Goal: Information Seeking & Learning: Learn about a topic

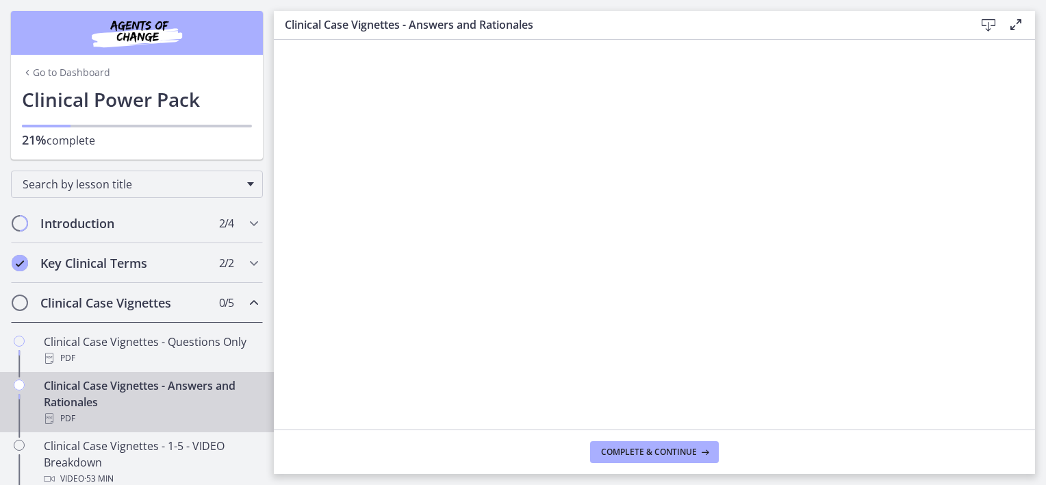
click at [104, 307] on h2 "Clinical Case Vignettes" at bounding box center [123, 302] width 167 height 16
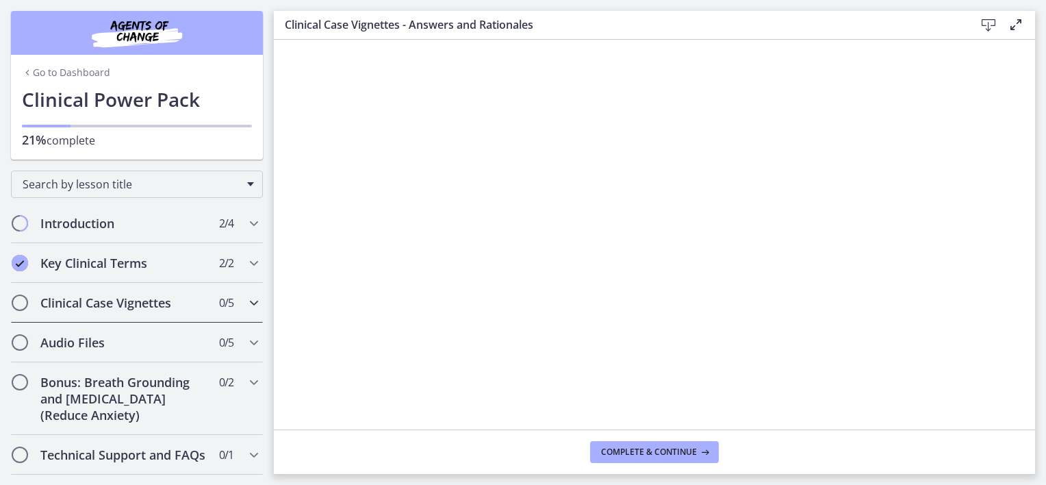
click at [105, 309] on h2 "Clinical Case Vignettes" at bounding box center [123, 302] width 167 height 16
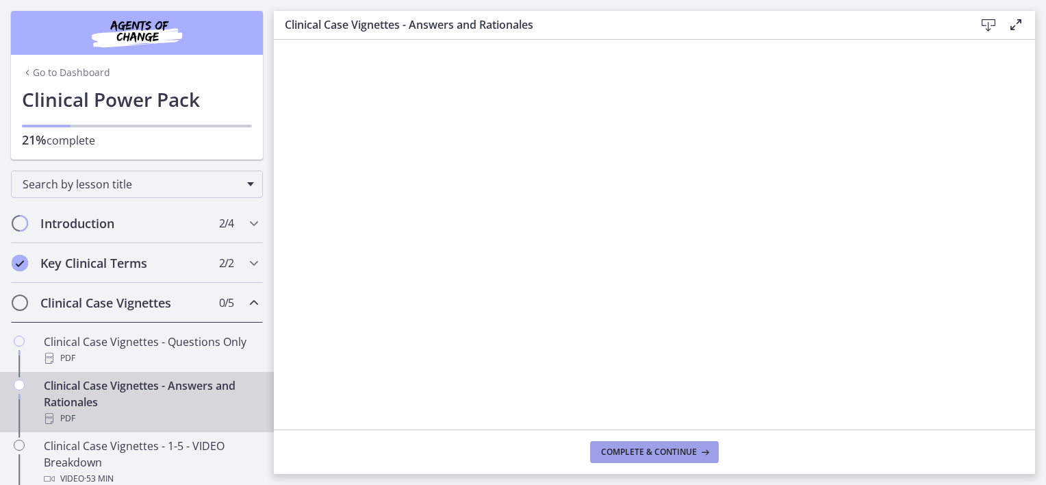
click at [663, 454] on span "Complete & continue" at bounding box center [649, 451] width 96 height 11
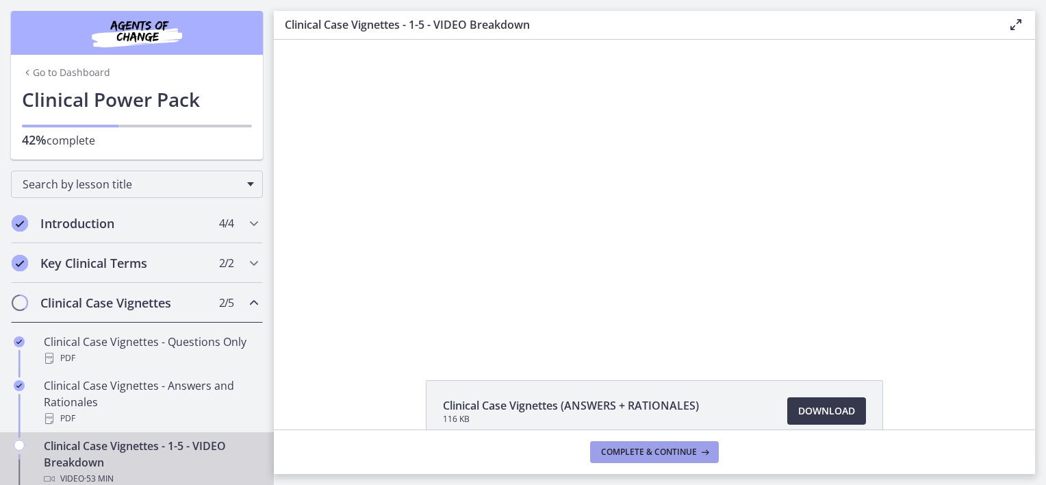
click at [609, 443] on button "Complete & continue" at bounding box center [654, 452] width 129 height 22
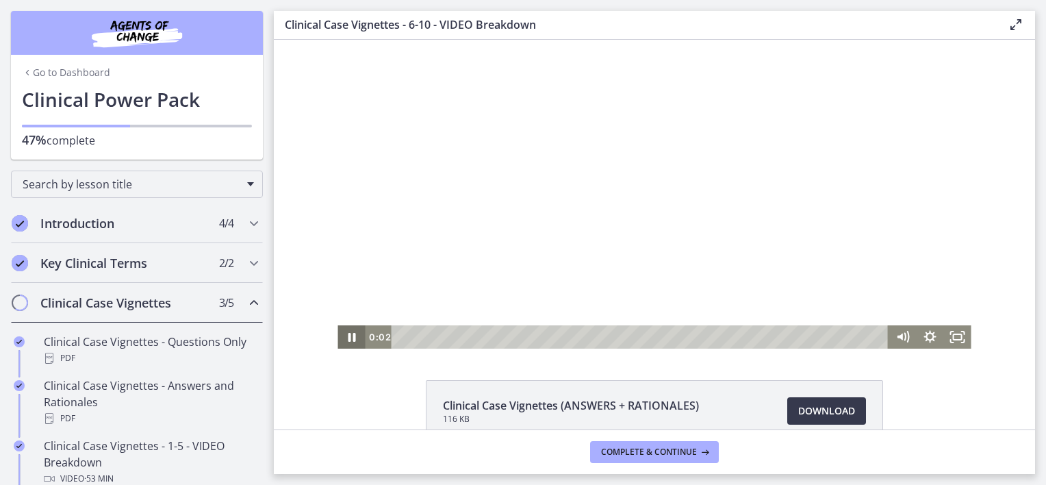
click at [341, 337] on icon "Pause" at bounding box center [350, 336] width 27 height 23
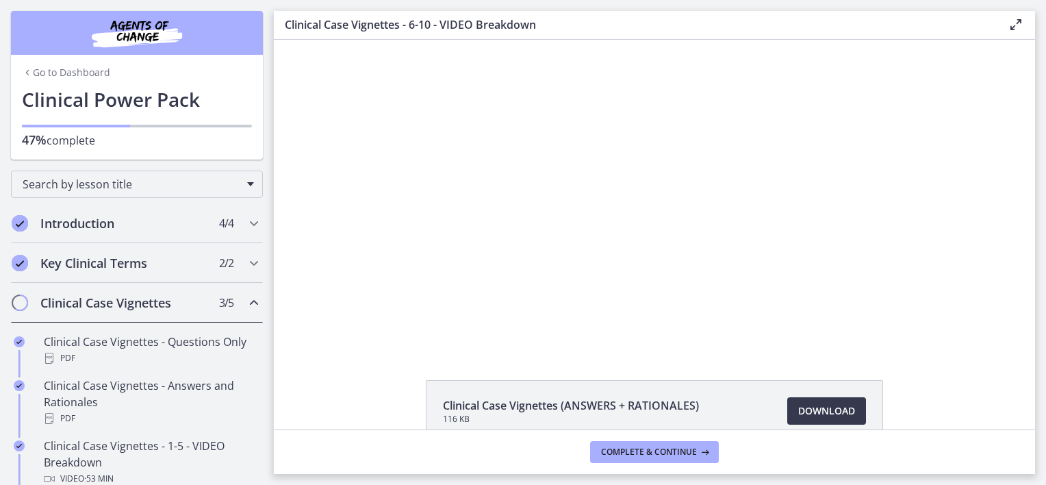
click at [66, 71] on link "Go to Dashboard" at bounding box center [66, 73] width 88 height 14
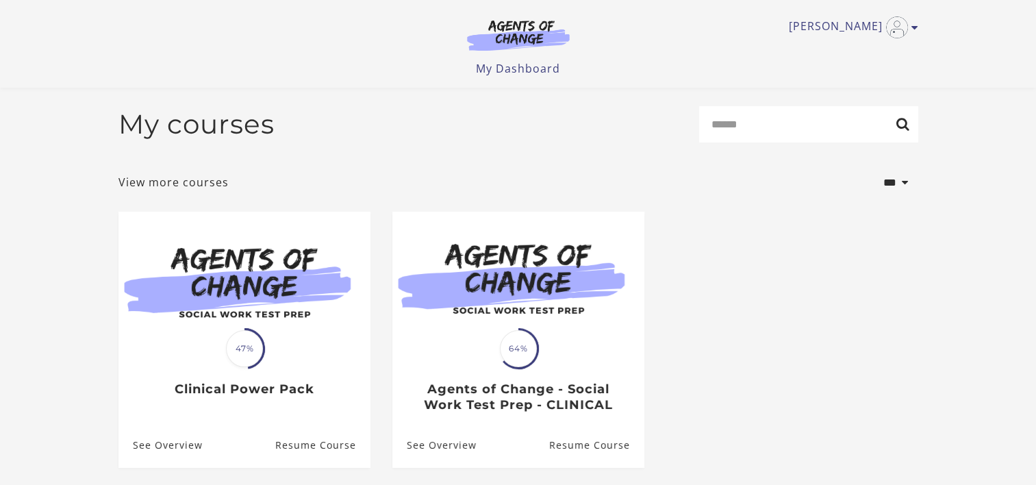
scroll to position [129, 0]
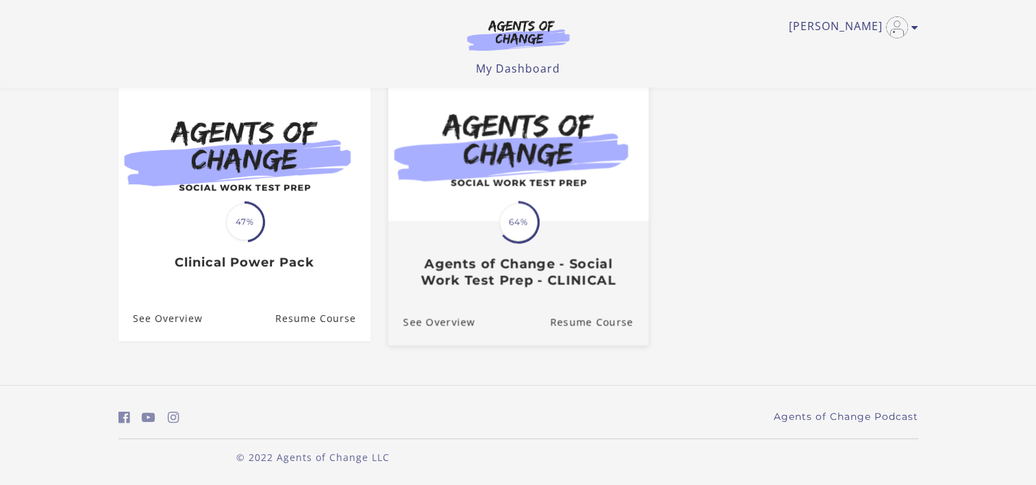
click at [481, 233] on div "Translation missing: en.liquid.partials.dashboard_course_card.progress_descript…" at bounding box center [517, 255] width 260 height 66
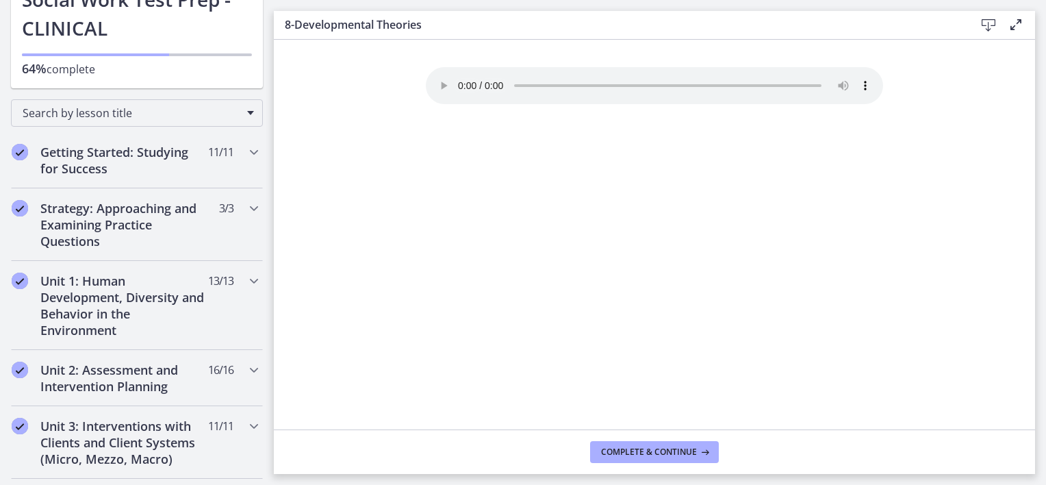
scroll to position [128, 0]
click at [112, 292] on h2 "Unit 1: Human Development, Diversity and Behavior in the Environment" at bounding box center [123, 306] width 167 height 66
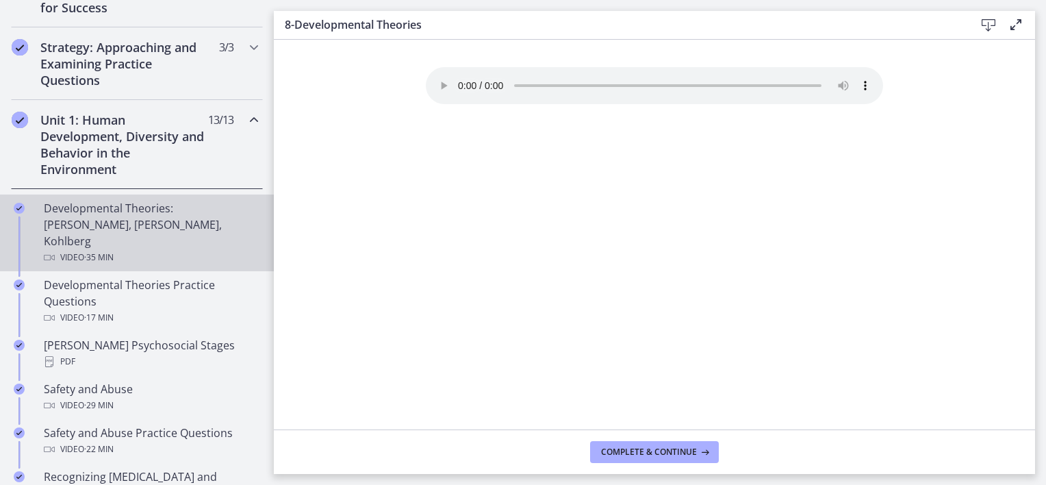
scroll to position [291, 0]
click at [120, 248] on div "Video · 35 min" at bounding box center [151, 256] width 214 height 16
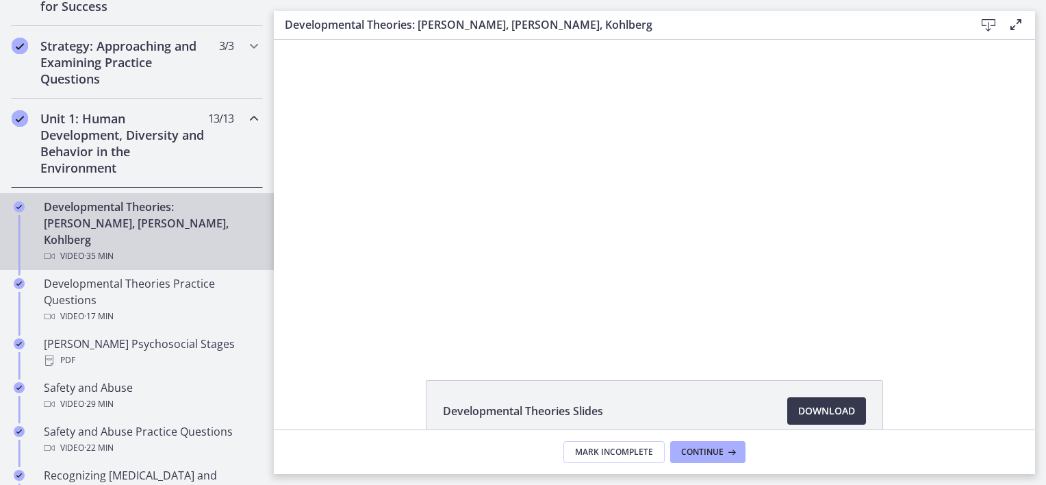
scroll to position [77, 0]
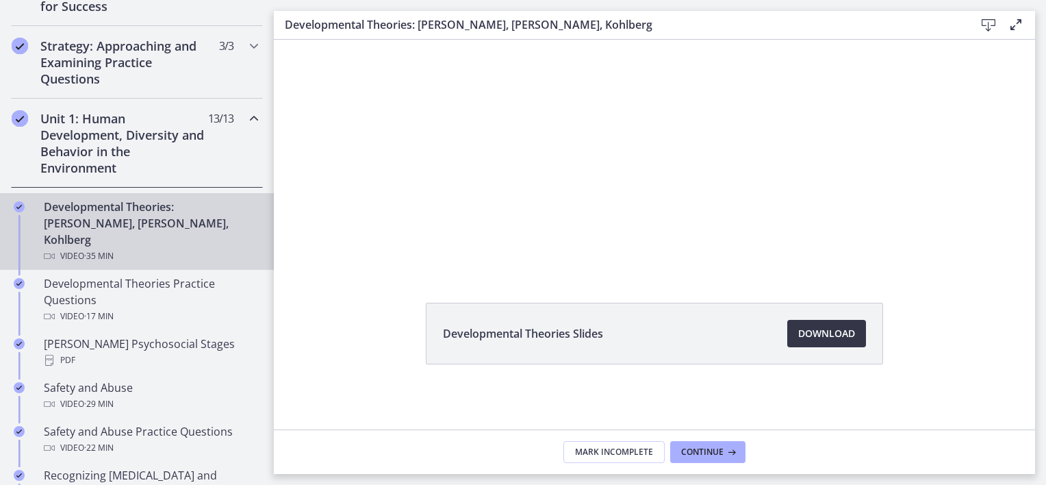
click at [820, 329] on span "Download Opens in a new window" at bounding box center [826, 333] width 57 height 16
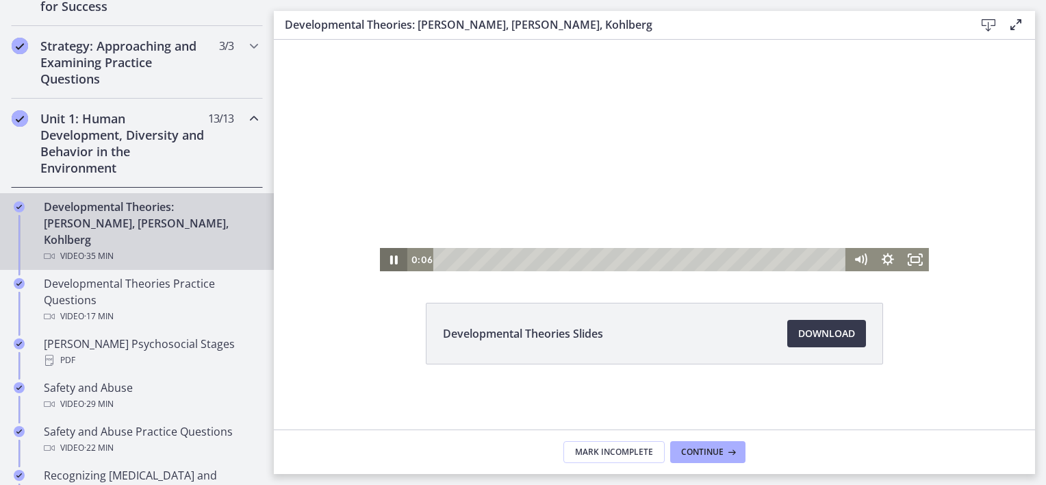
click at [381, 261] on icon "Pause" at bounding box center [393, 259] width 27 height 23
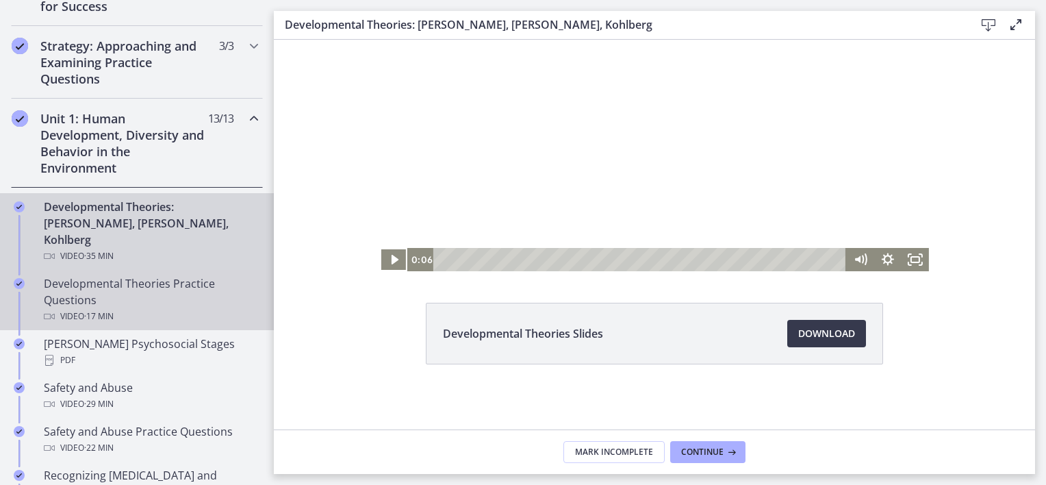
click at [161, 275] on div "Developmental Theories Practice Questions Video · 17 min" at bounding box center [151, 299] width 214 height 49
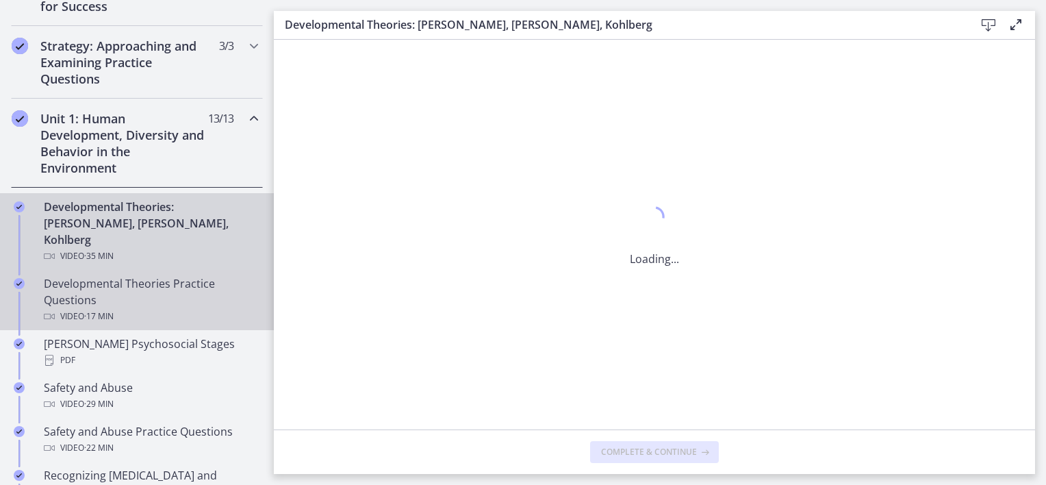
scroll to position [0, 0]
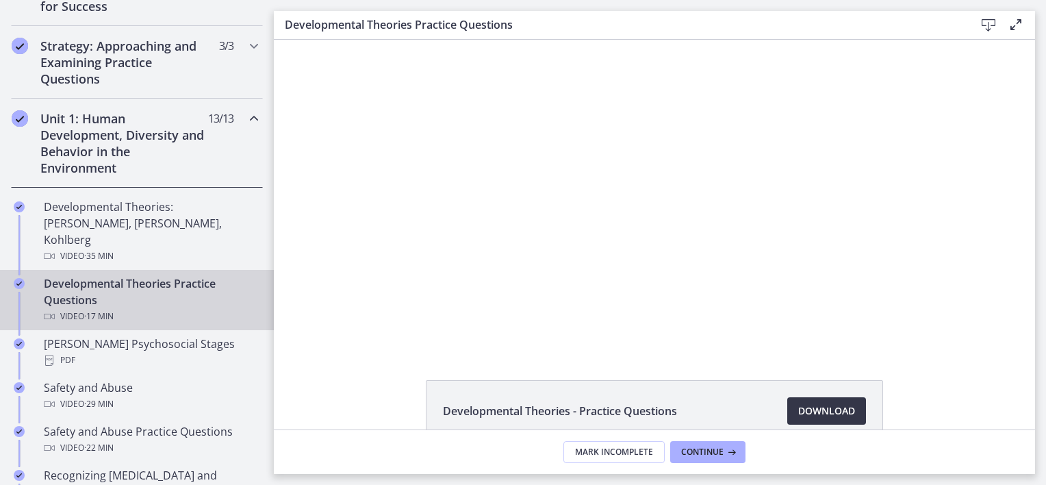
click at [805, 409] on span "Download Opens in a new window" at bounding box center [826, 410] width 57 height 16
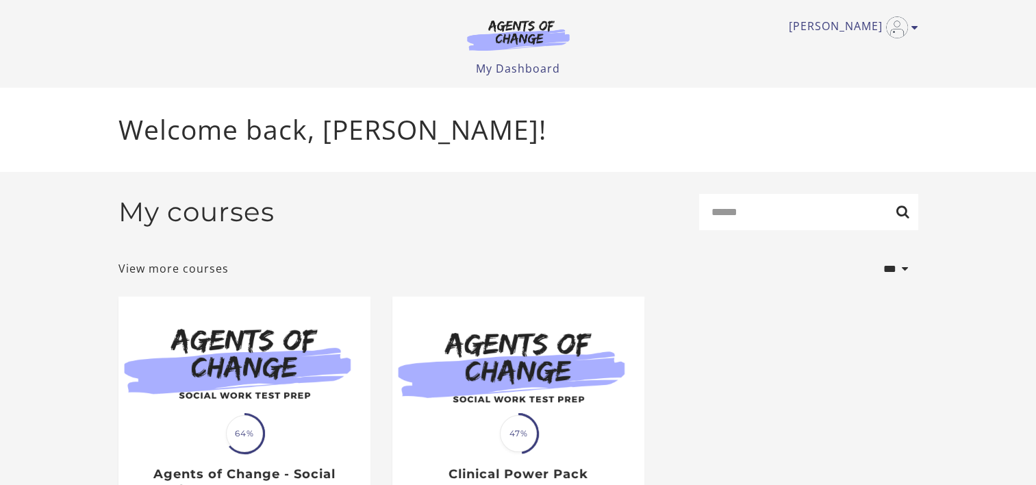
scroll to position [126, 0]
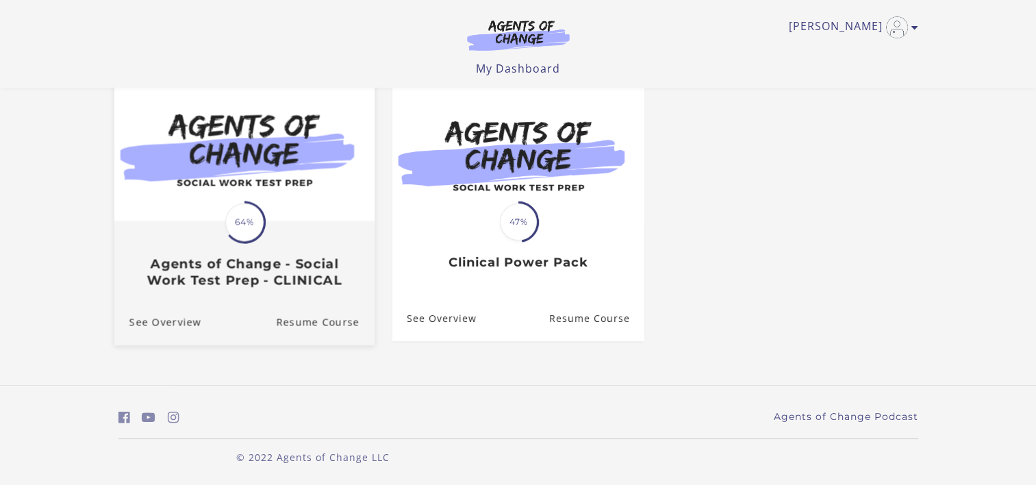
click at [254, 178] on img at bounding box center [244, 151] width 260 height 140
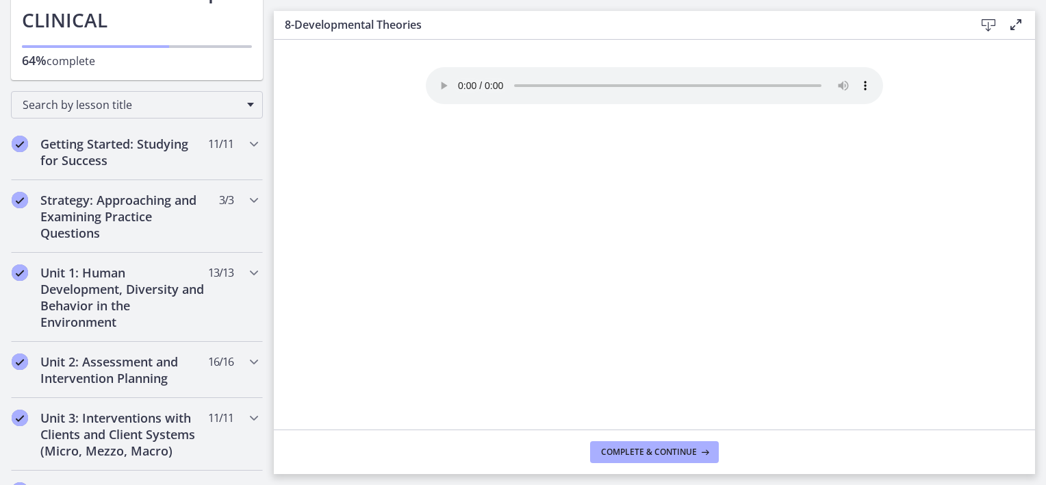
scroll to position [139, 0]
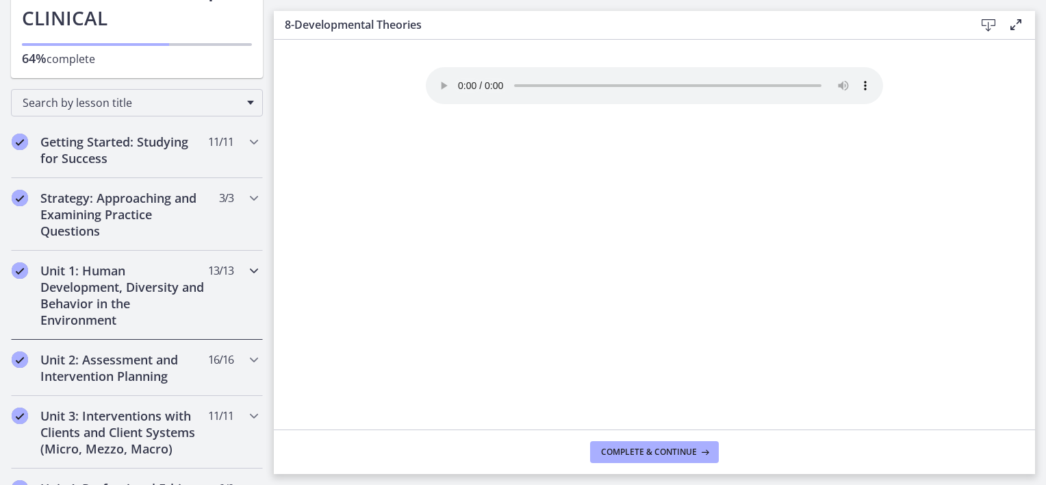
click at [125, 318] on h2 "Unit 1: Human Development, Diversity and Behavior in the Environment" at bounding box center [123, 295] width 167 height 66
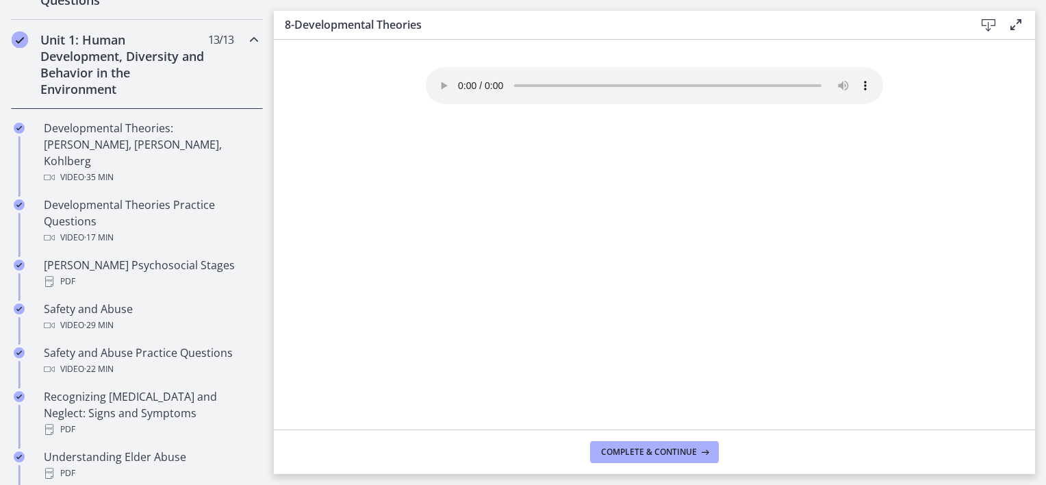
scroll to position [383, 0]
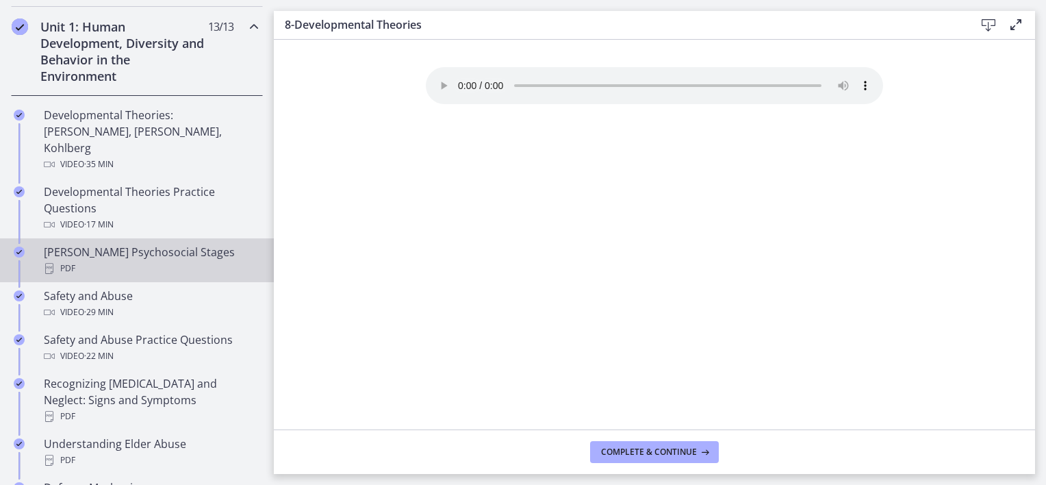
click at [155, 260] on div "PDF" at bounding box center [151, 268] width 214 height 16
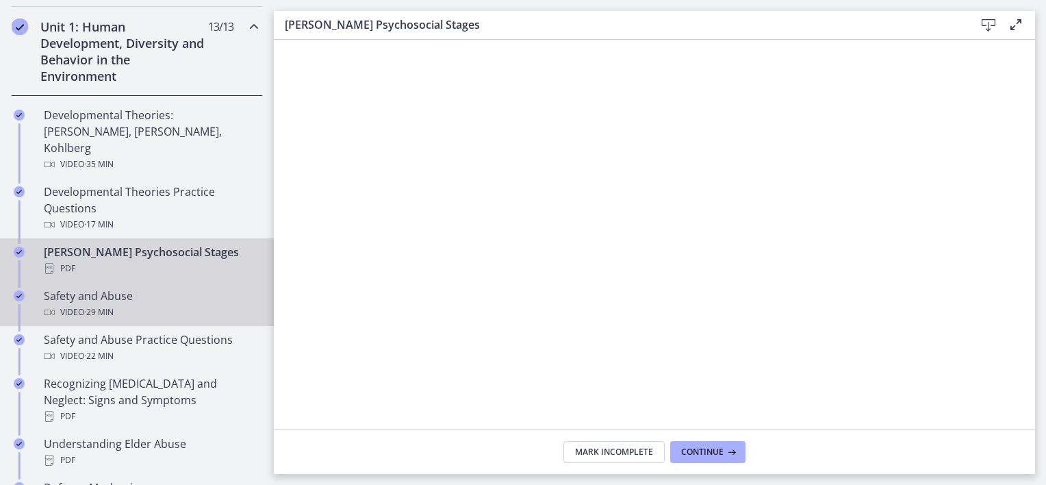
click at [142, 287] on div "Safety and Abuse Video · 29 min" at bounding box center [151, 303] width 214 height 33
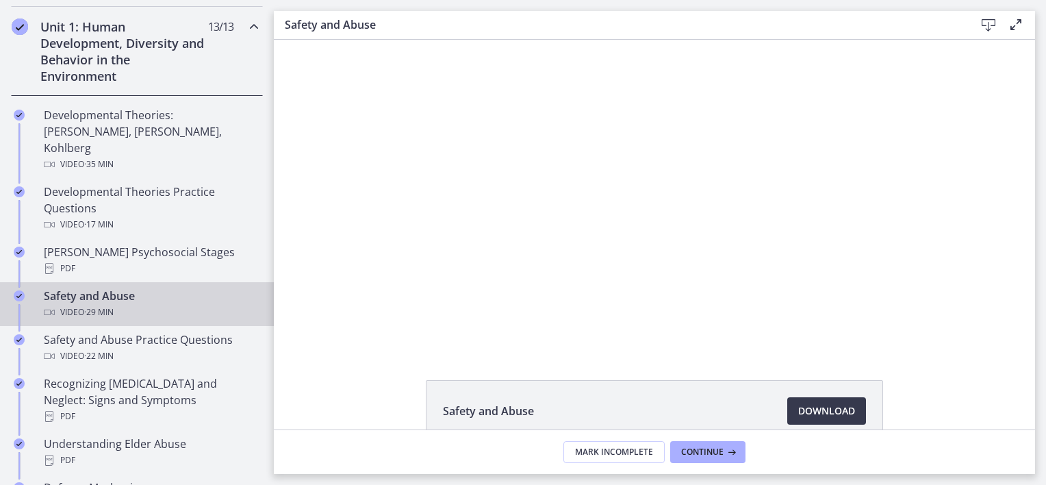
scroll to position [77, 0]
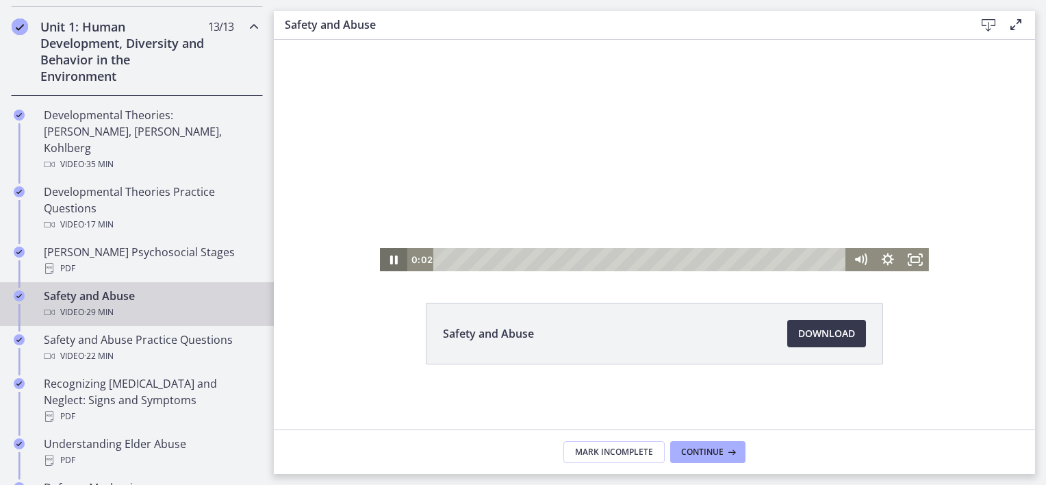
click at [387, 257] on icon "Pause" at bounding box center [393, 259] width 27 height 23
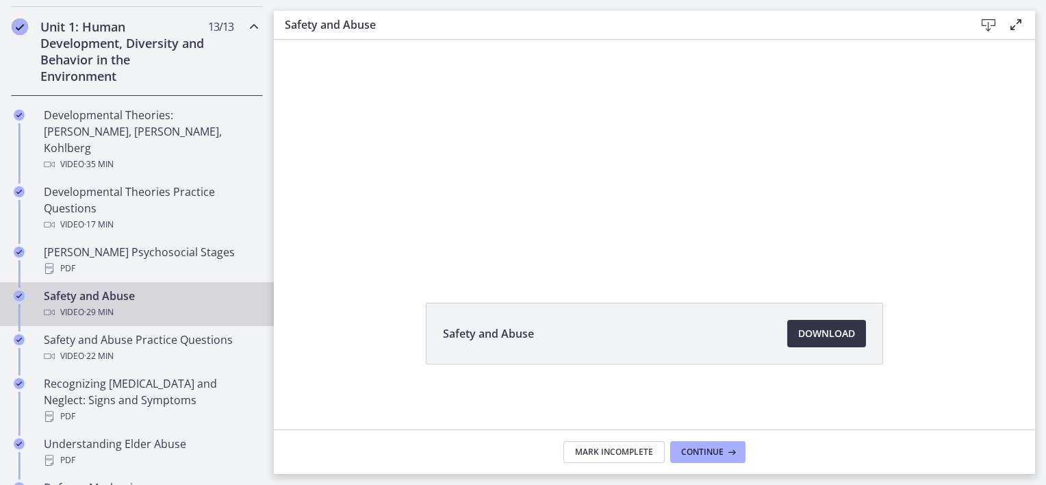
click at [837, 336] on span "Download Opens in a new window" at bounding box center [826, 333] width 57 height 16
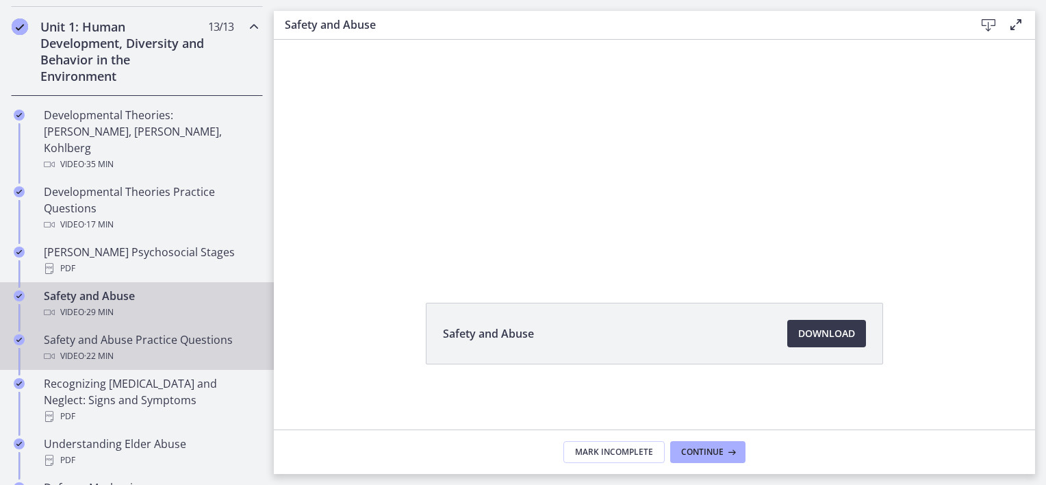
click at [139, 331] on div "Safety and Abuse Practice Questions Video · 22 min" at bounding box center [151, 347] width 214 height 33
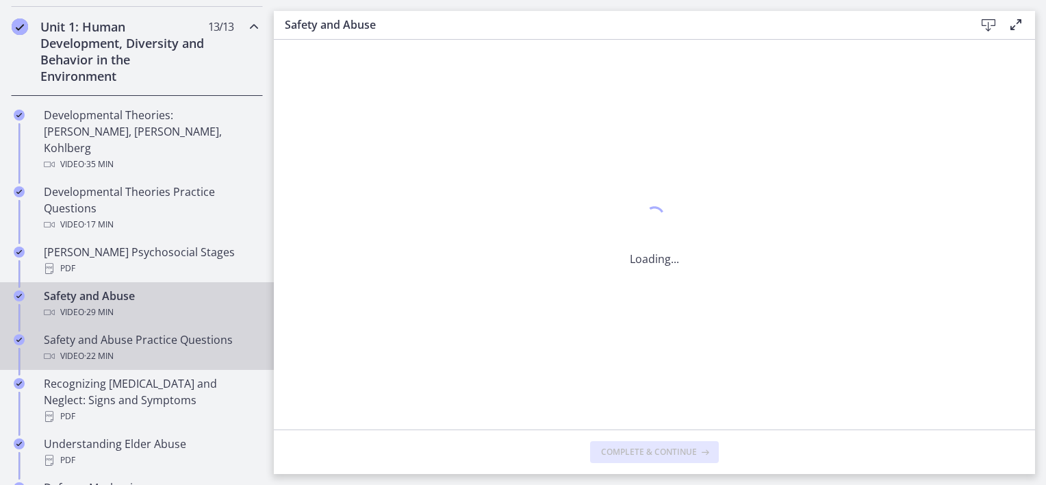
scroll to position [0, 0]
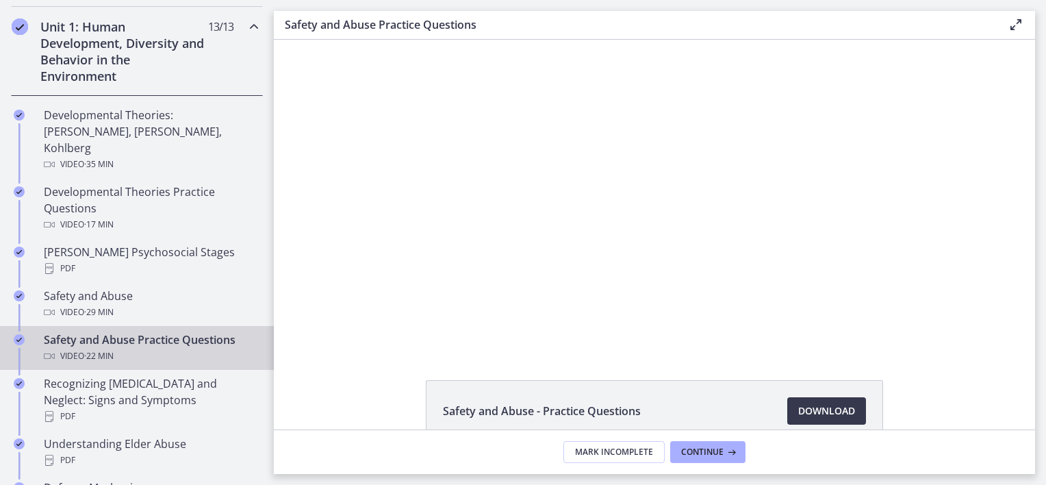
scroll to position [77, 0]
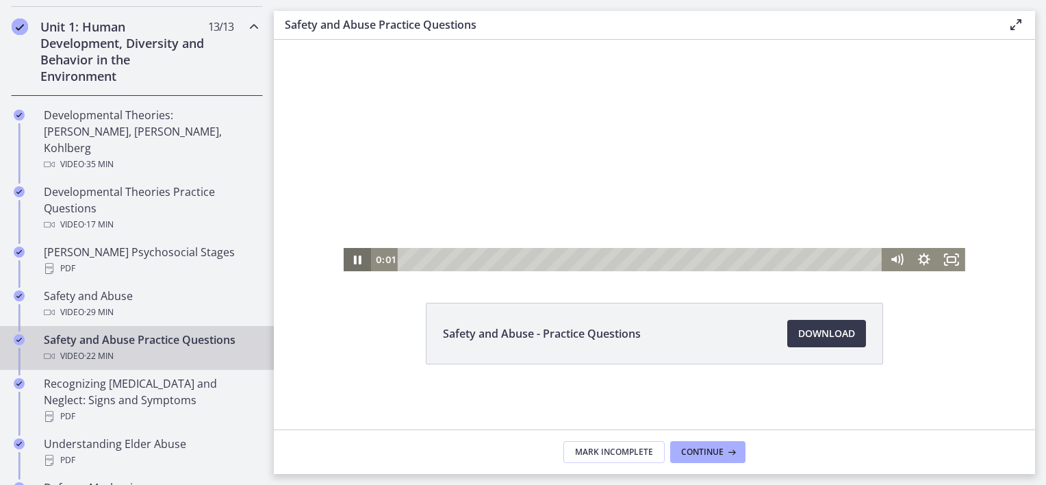
click at [346, 258] on icon "Pause" at bounding box center [357, 259] width 27 height 23
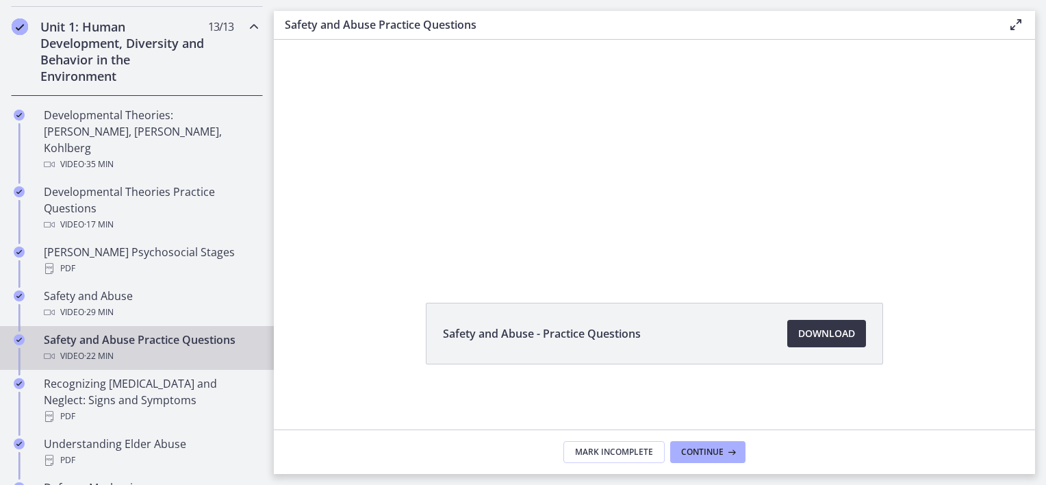
click at [828, 327] on span "Download Opens in a new window" at bounding box center [826, 333] width 57 height 16
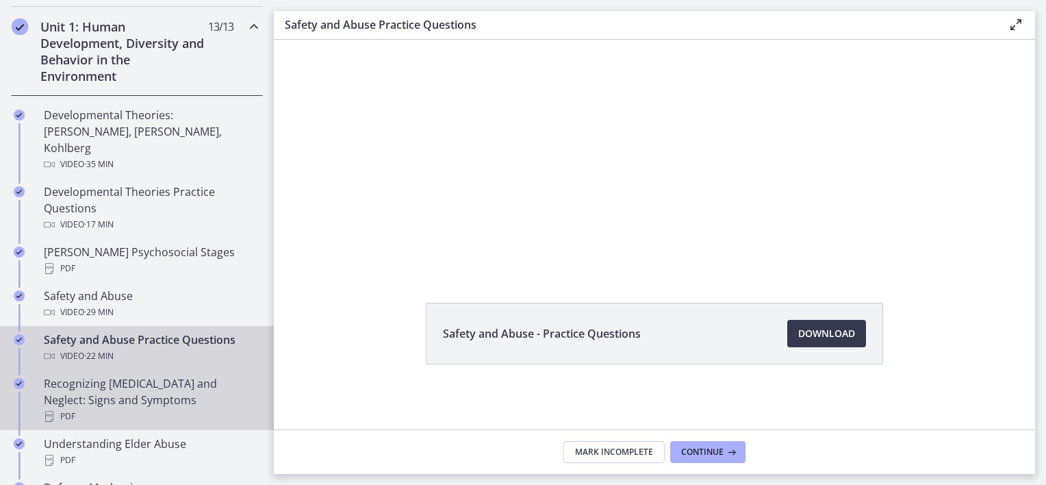
click at [168, 380] on div "Recognizing Child Abuse and Neglect: Signs and Symptoms PDF" at bounding box center [151, 399] width 214 height 49
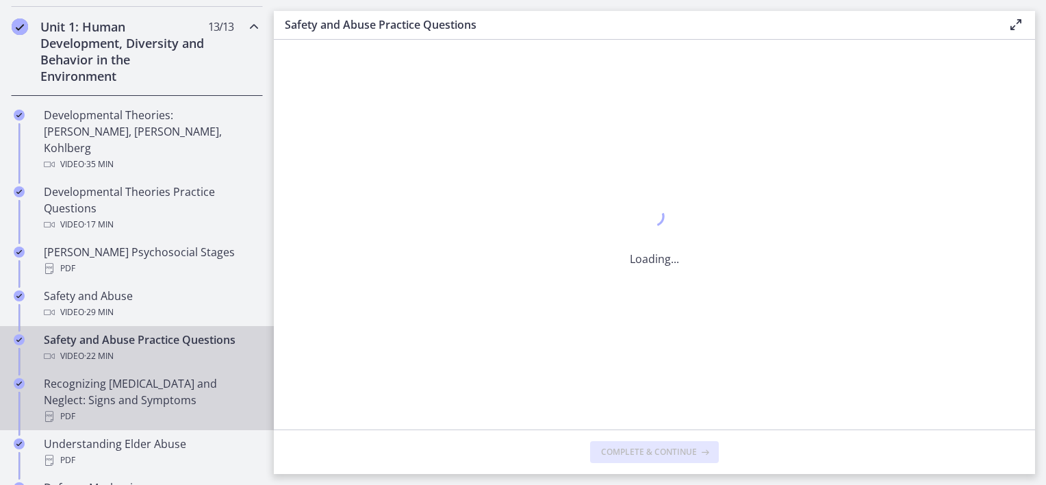
scroll to position [0, 0]
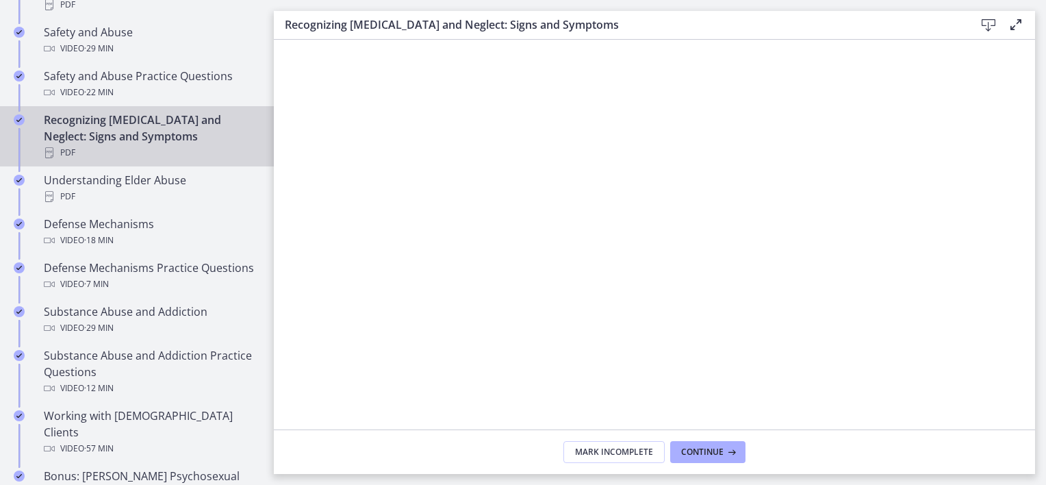
scroll to position [703, 0]
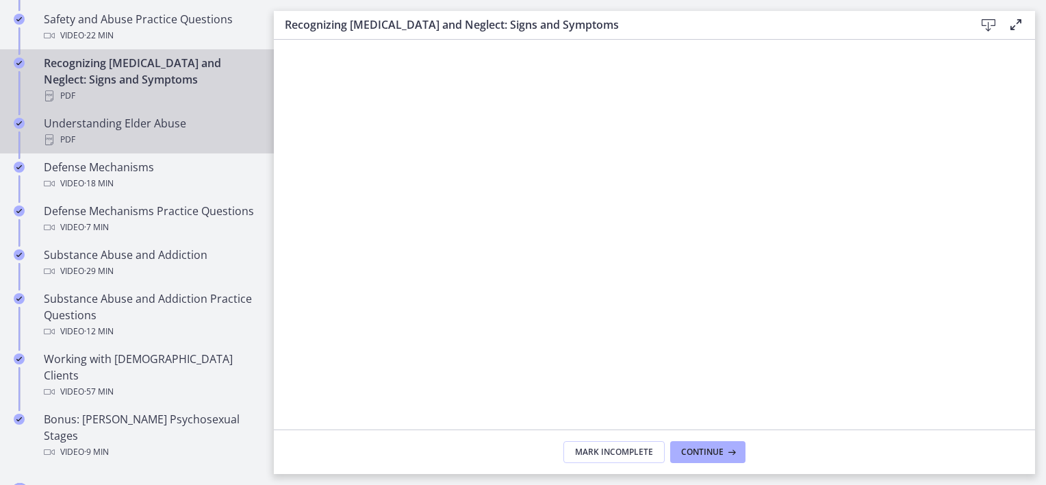
click at [148, 115] on div "Understanding Elder Abuse PDF" at bounding box center [151, 131] width 214 height 33
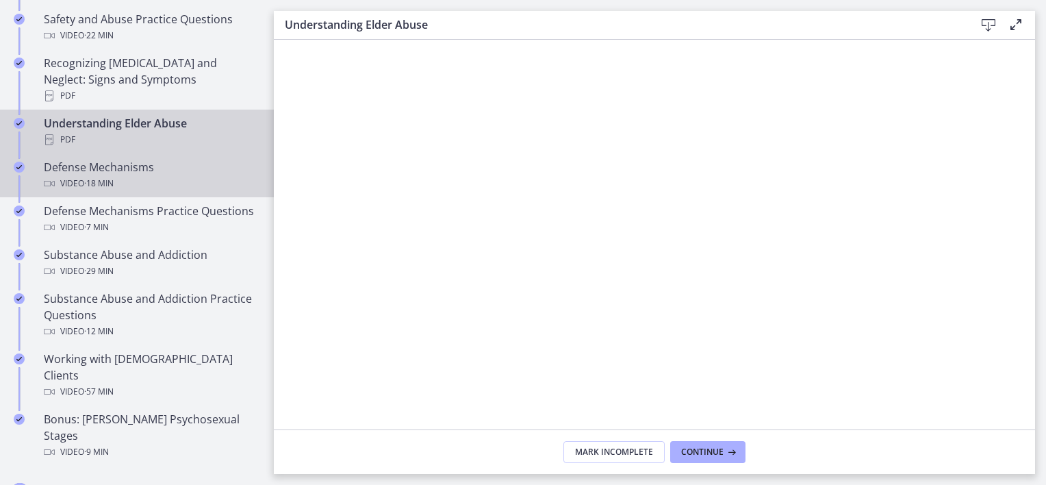
click at [148, 175] on div "Video · 18 min" at bounding box center [151, 183] width 214 height 16
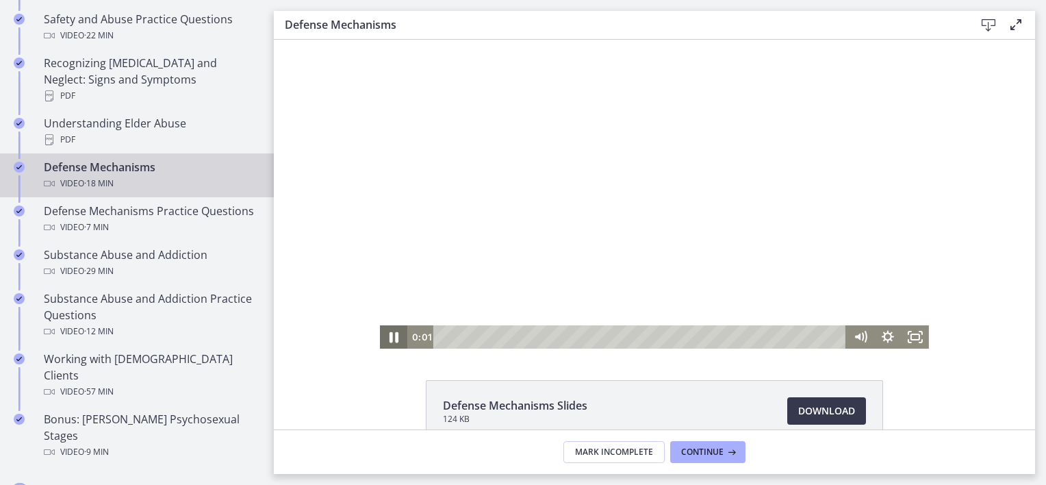
click at [394, 335] on icon "Pause" at bounding box center [393, 337] width 33 height 28
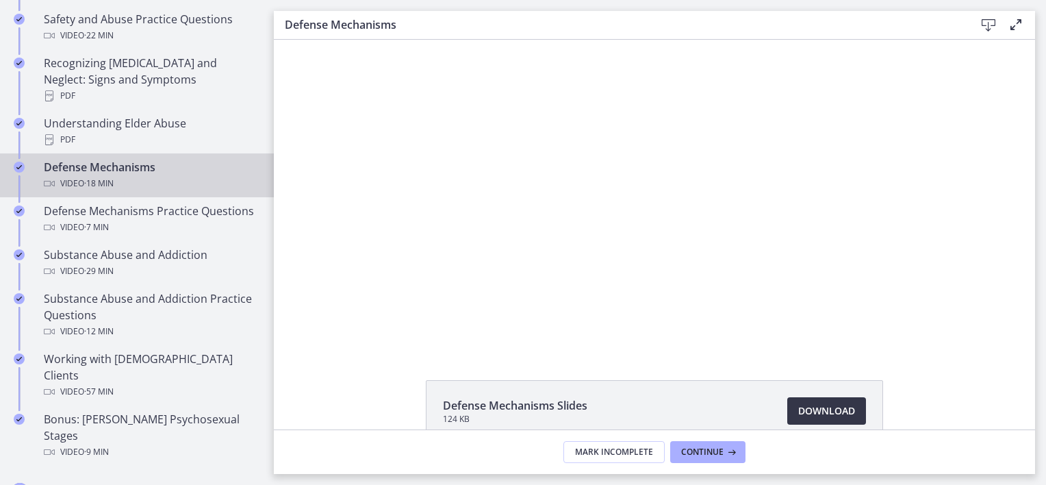
click at [829, 409] on span "Download Opens in a new window" at bounding box center [826, 410] width 57 height 16
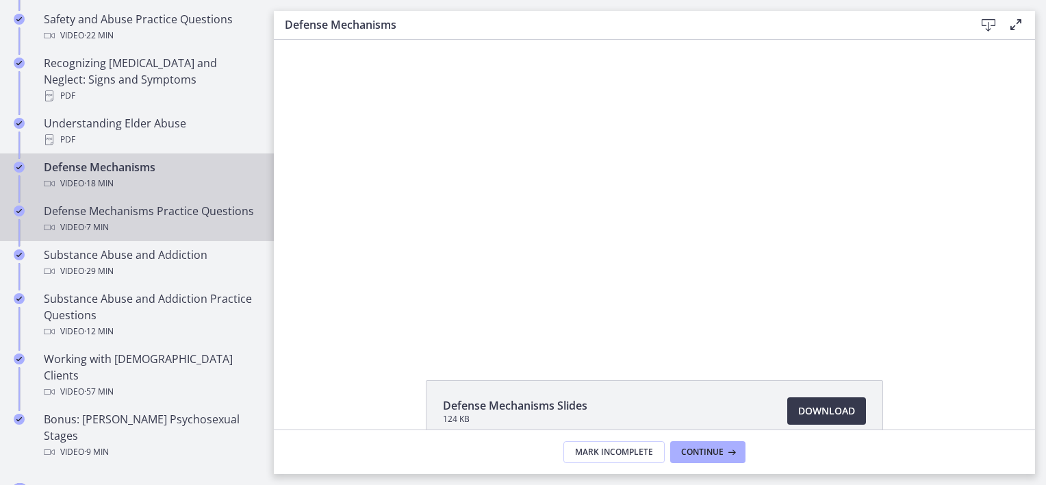
click at [156, 207] on div "Defense Mechanisms Practice Questions Video · 7 min" at bounding box center [151, 219] width 214 height 33
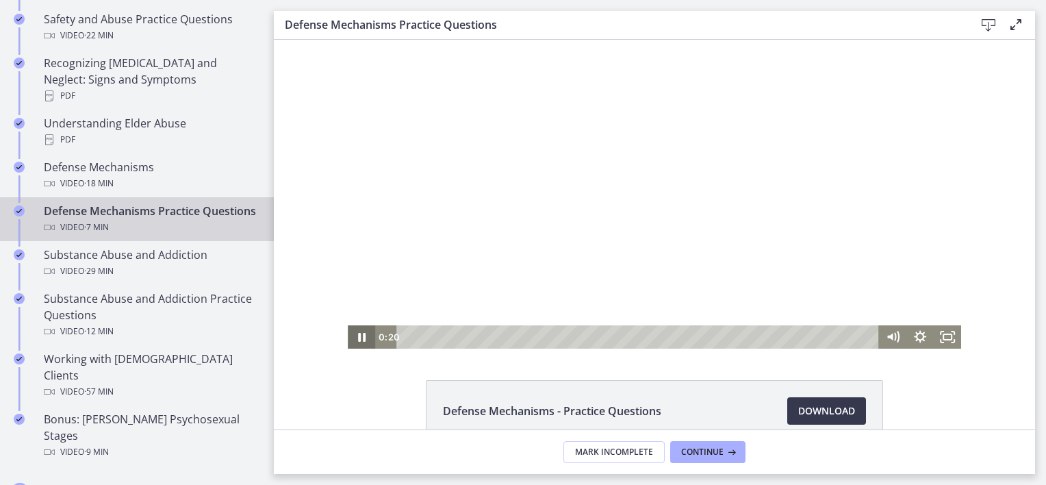
click at [358, 337] on icon "Pause" at bounding box center [362, 337] width 8 height 9
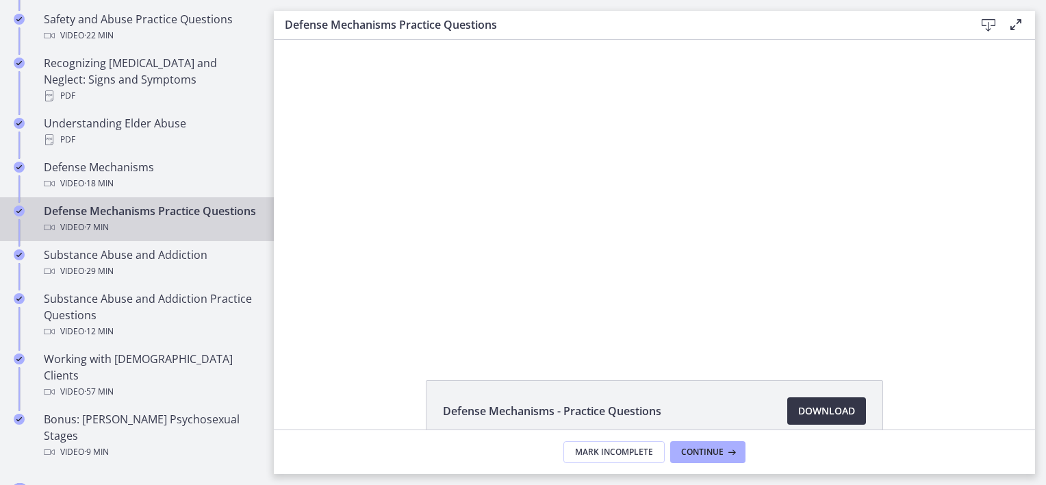
click at [798, 408] on span "Download Opens in a new window" at bounding box center [826, 410] width 57 height 16
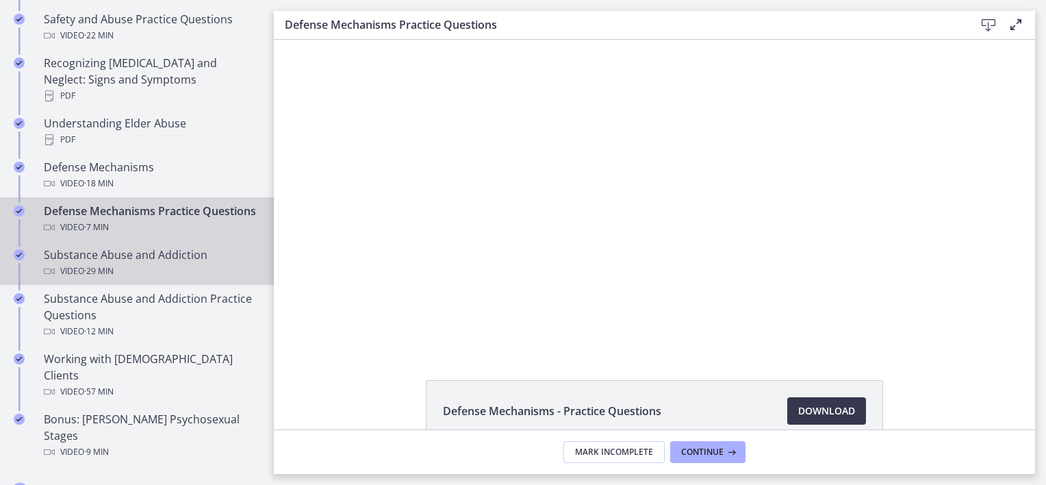
click at [186, 263] on div "Video · 29 min" at bounding box center [151, 271] width 214 height 16
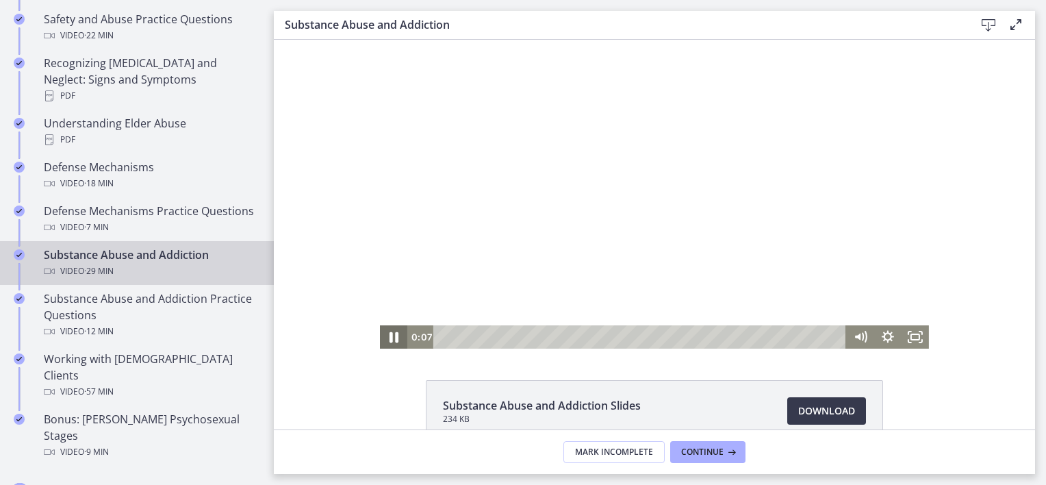
click at [391, 333] on icon "Pause" at bounding box center [393, 337] width 9 height 11
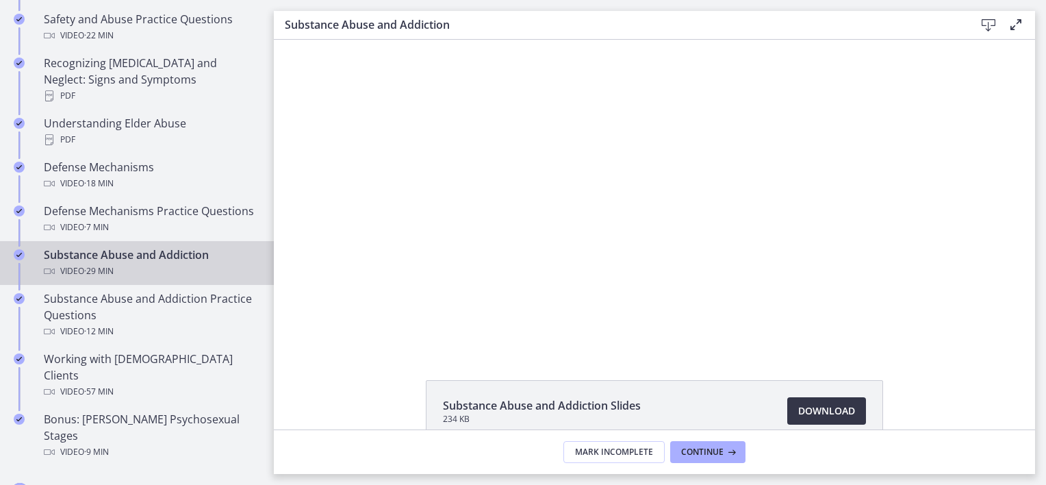
click at [829, 409] on span "Download Opens in a new window" at bounding box center [826, 410] width 57 height 16
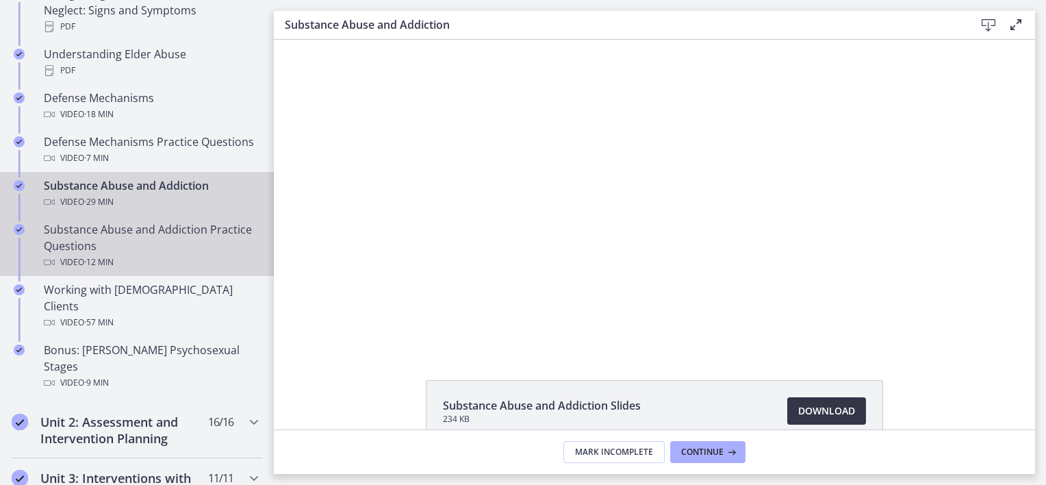
scroll to position [771, 0]
click at [177, 242] on div "Substance Abuse and Addiction Practice Questions Video · 12 min" at bounding box center [151, 246] width 214 height 49
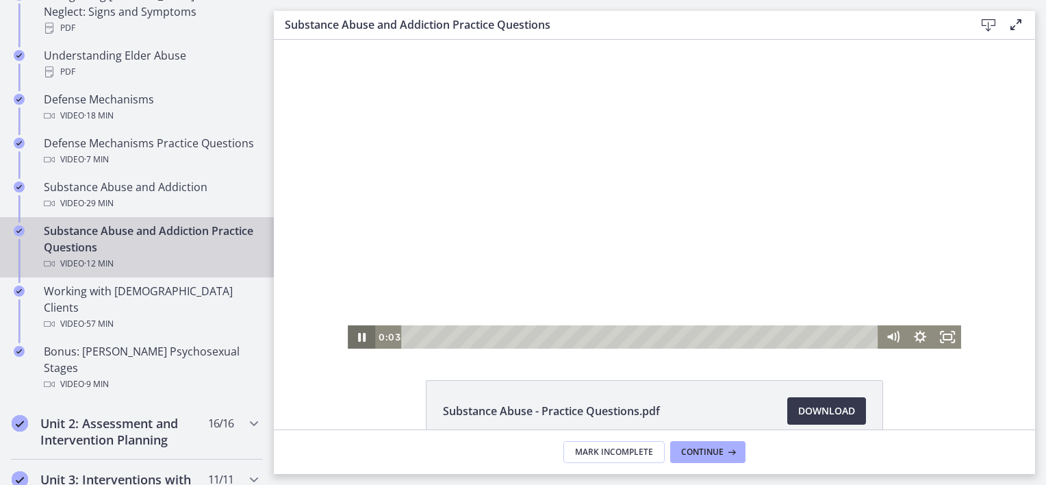
click at [356, 333] on icon "Pause" at bounding box center [361, 336] width 27 height 23
click at [359, 333] on icon "Play Video" at bounding box center [362, 337] width 7 height 10
click at [356, 333] on icon "Pause" at bounding box center [361, 336] width 27 height 23
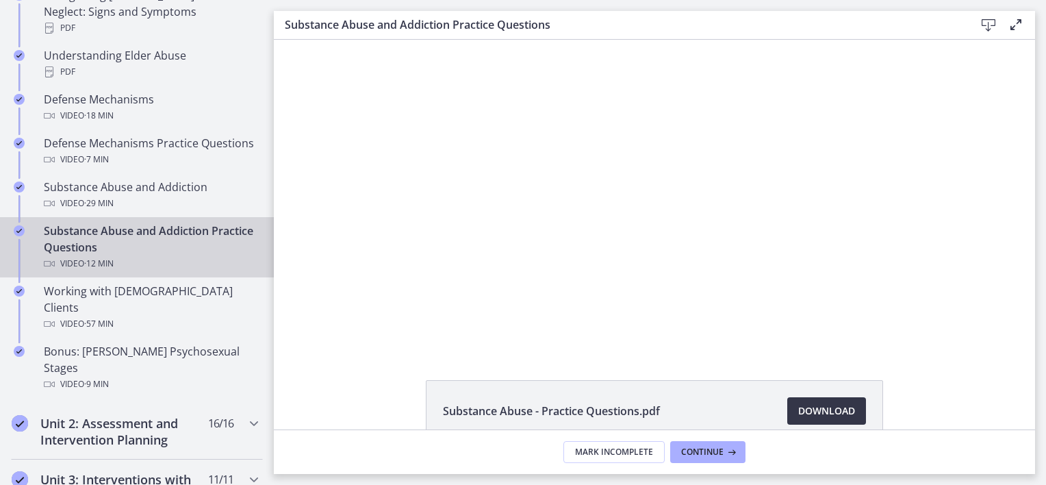
click at [791, 405] on link "Download Opens in a new window" at bounding box center [826, 410] width 79 height 27
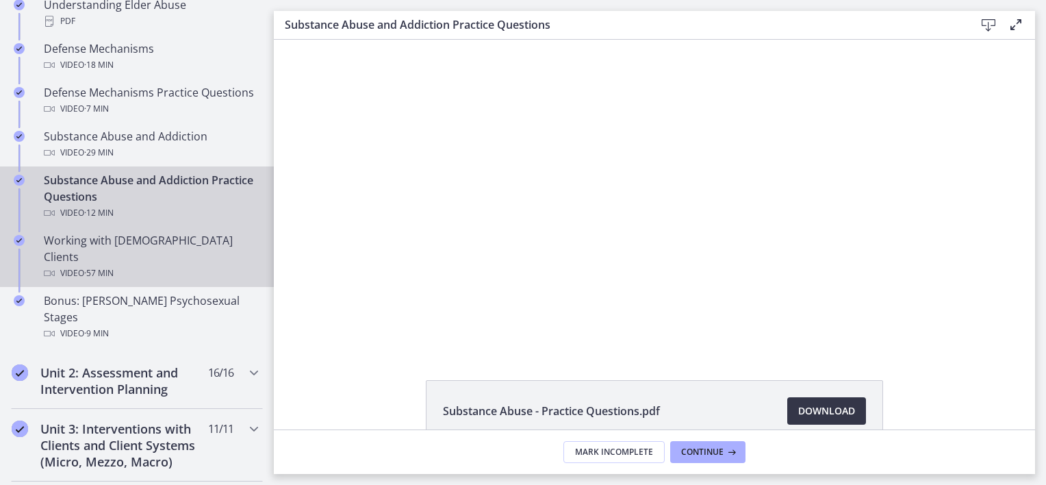
scroll to position [824, 0]
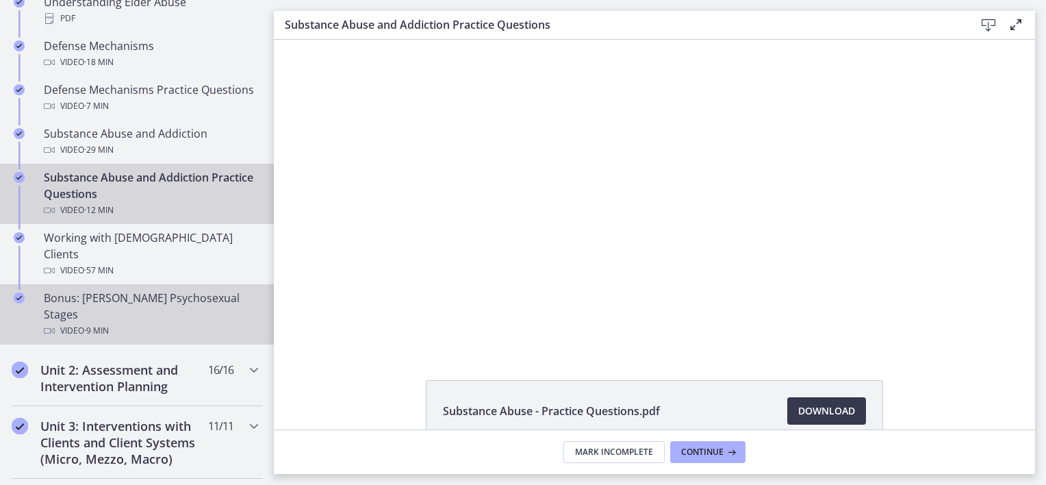
click at [182, 322] on div "Video · 9 min" at bounding box center [151, 330] width 214 height 16
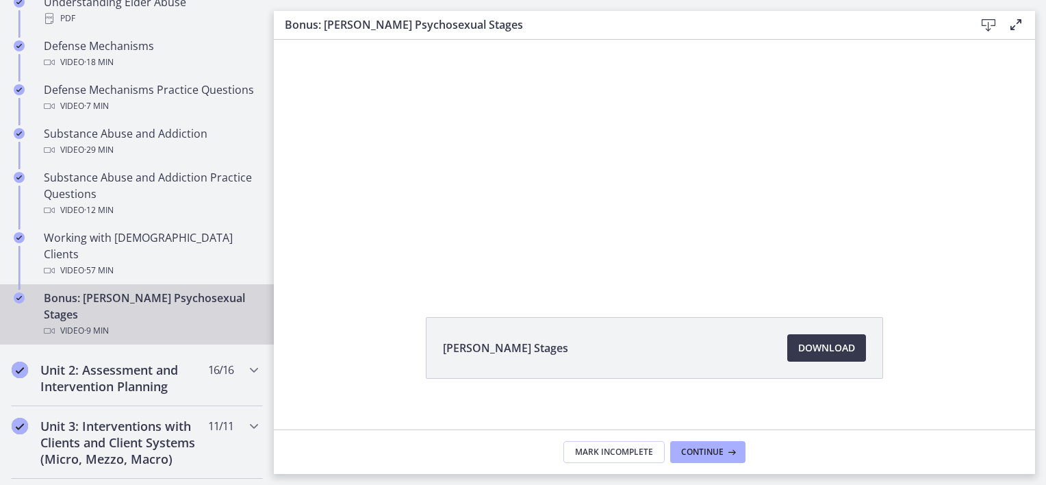
scroll to position [77, 0]
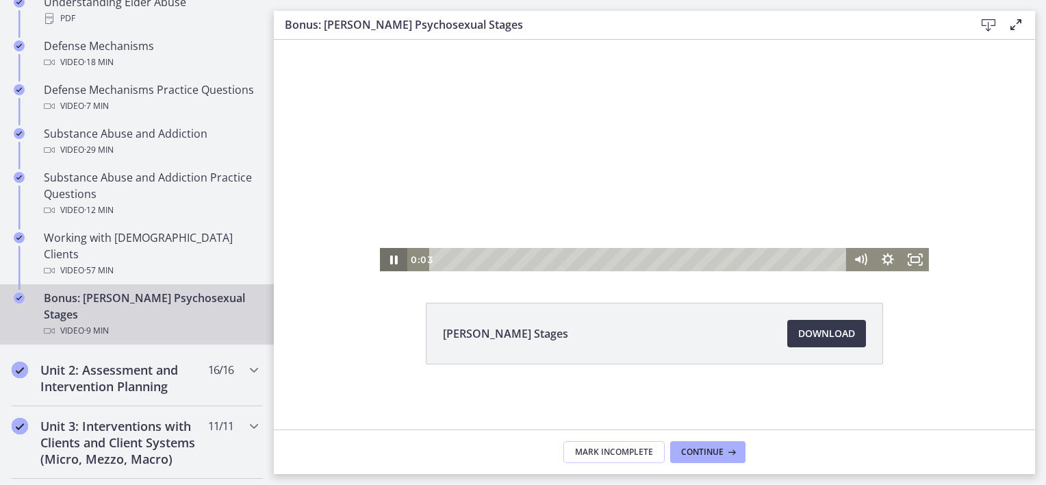
click at [385, 255] on icon "Pause" at bounding box center [393, 259] width 27 height 23
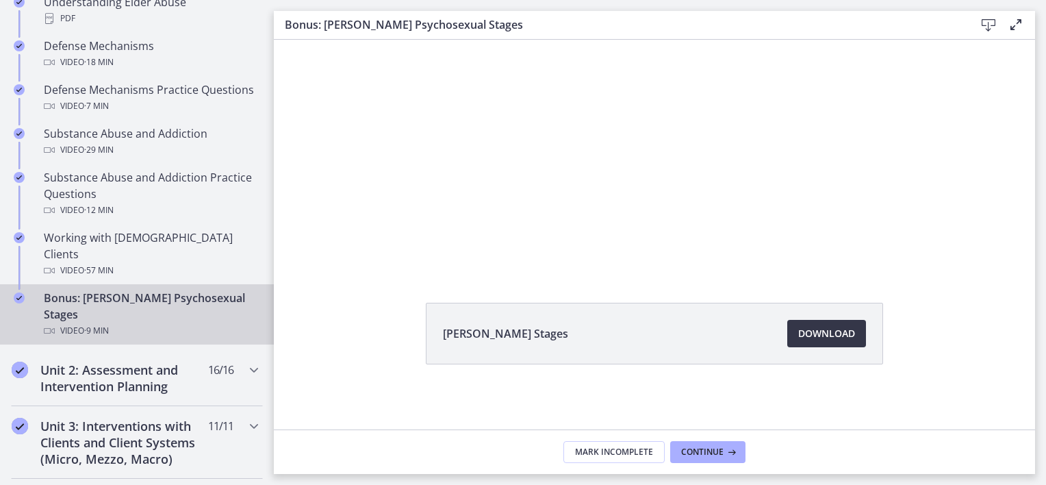
click at [816, 335] on span "Download Opens in a new window" at bounding box center [826, 333] width 57 height 16
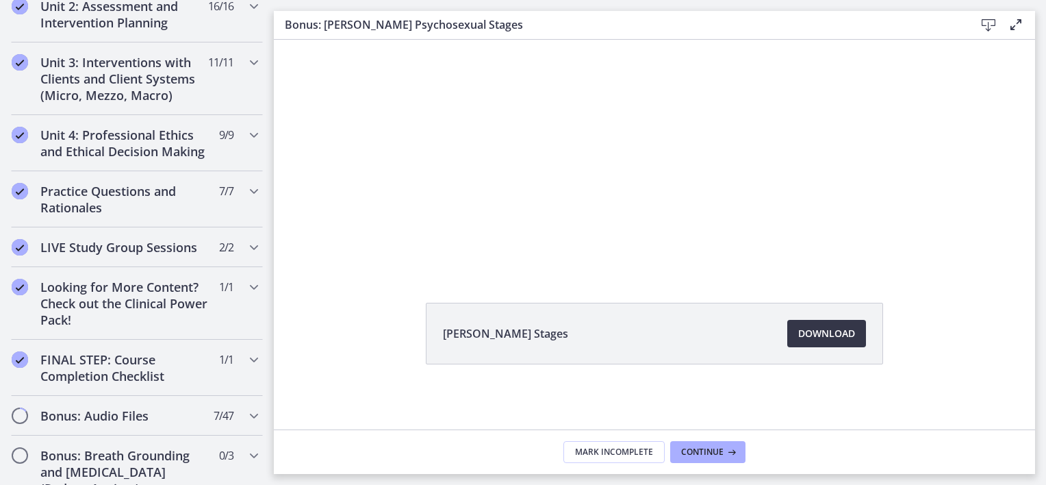
scroll to position [1188, 0]
click at [144, 350] on h2 "FINAL STEP: Course Completion Checklist" at bounding box center [123, 366] width 167 height 33
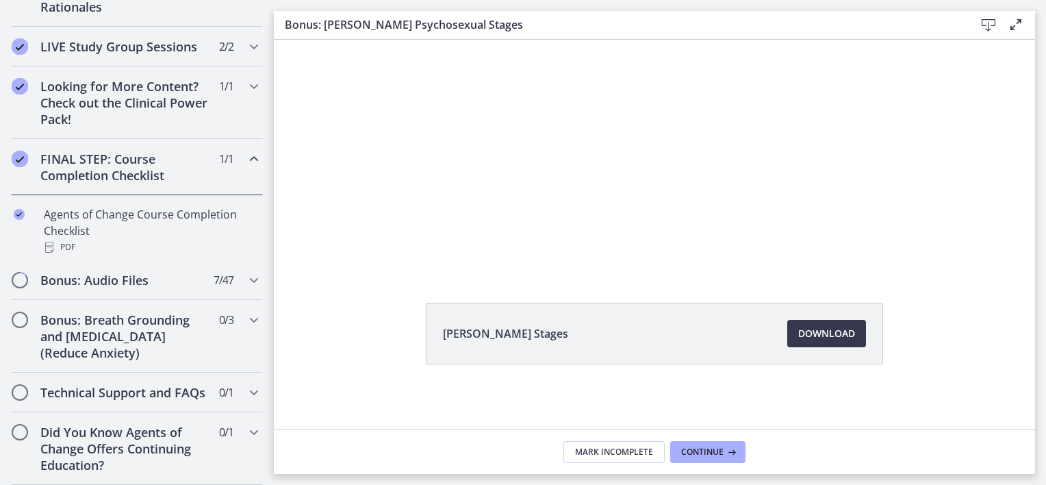
scroll to position [526, 0]
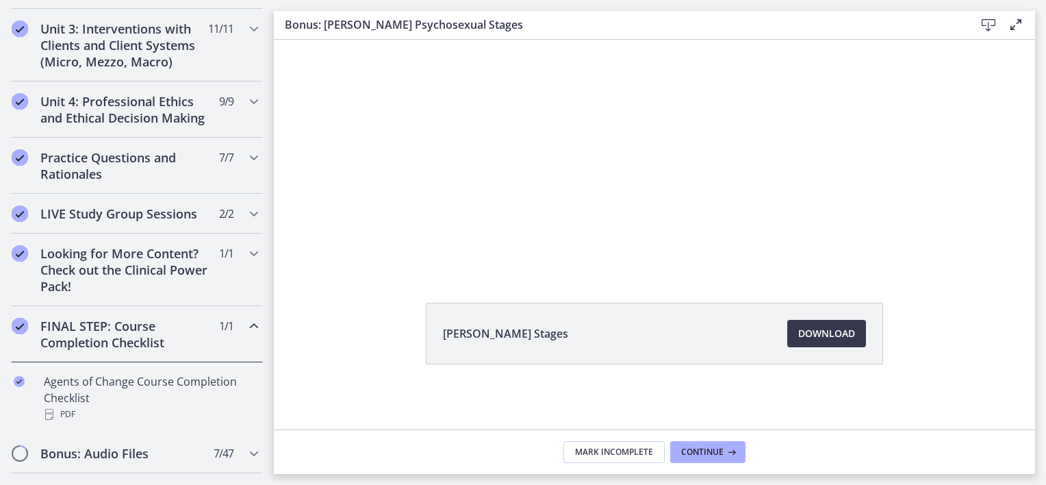
click at [127, 337] on h2 "FINAL STEP: Course Completion Checklist" at bounding box center [123, 334] width 167 height 33
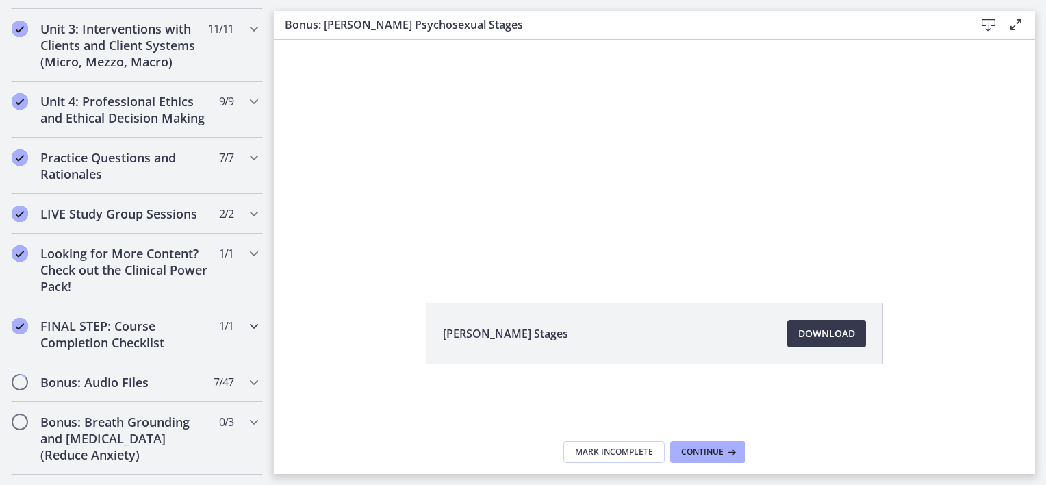
click at [115, 345] on h2 "FINAL STEP: Course Completion Checklist" at bounding box center [123, 334] width 167 height 33
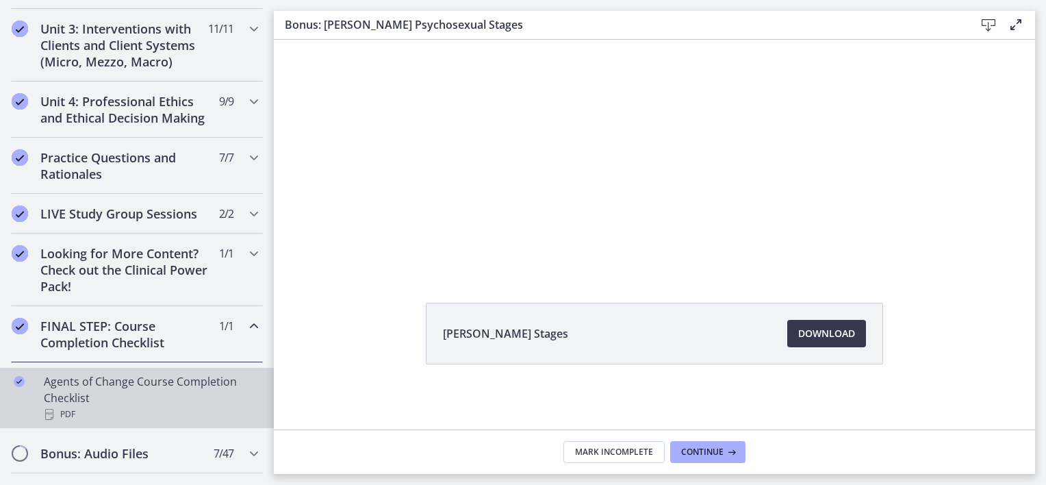
click at [101, 399] on div "Agents of Change Course Completion Checklist PDF" at bounding box center [151, 397] width 214 height 49
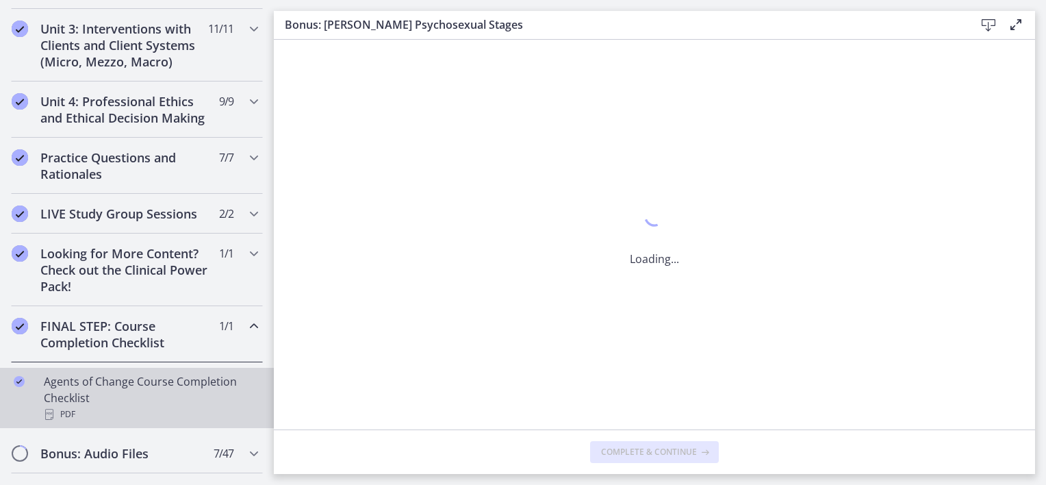
scroll to position [0, 0]
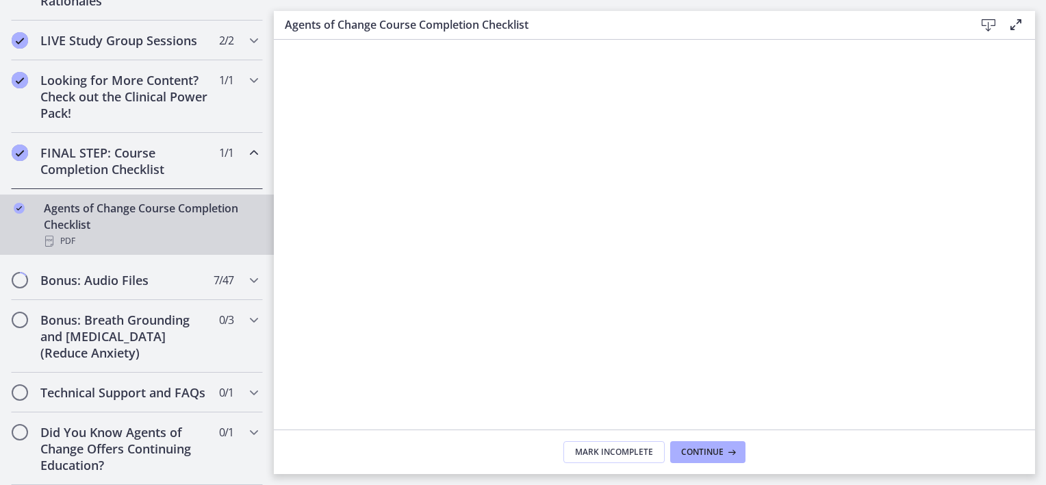
scroll to position [728, 0]
click at [134, 384] on h2 "Technical Support and FAQs" at bounding box center [123, 392] width 167 height 16
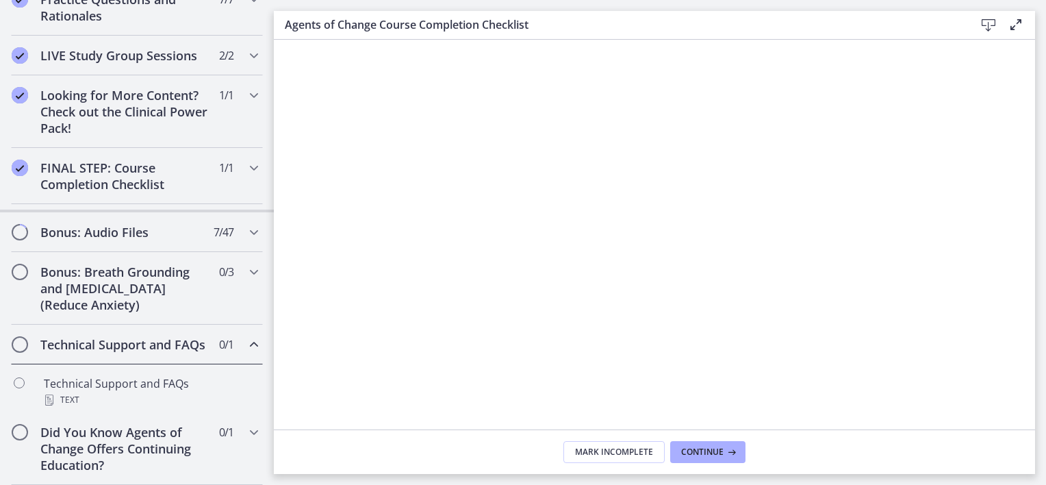
scroll to position [711, 0]
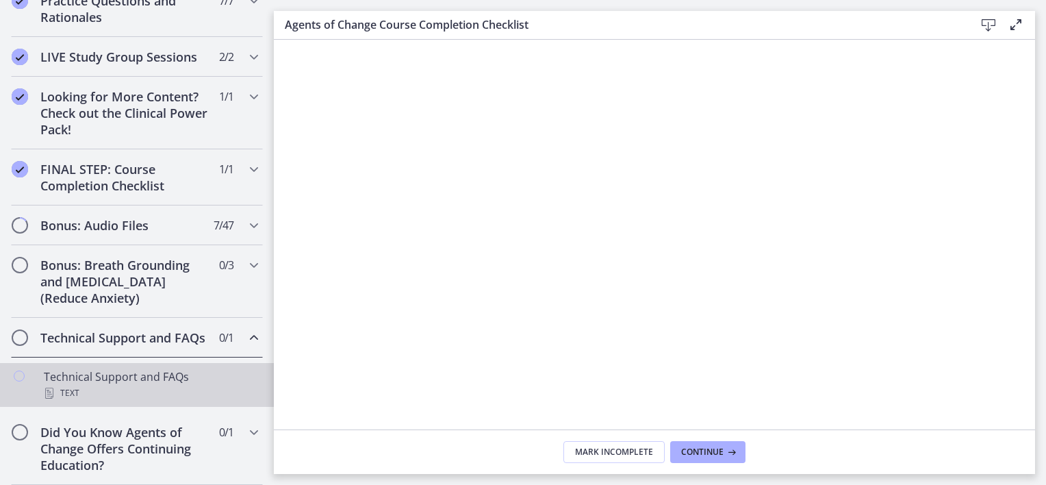
click at [134, 375] on div "Technical Support and FAQs Text" at bounding box center [151, 384] width 214 height 33
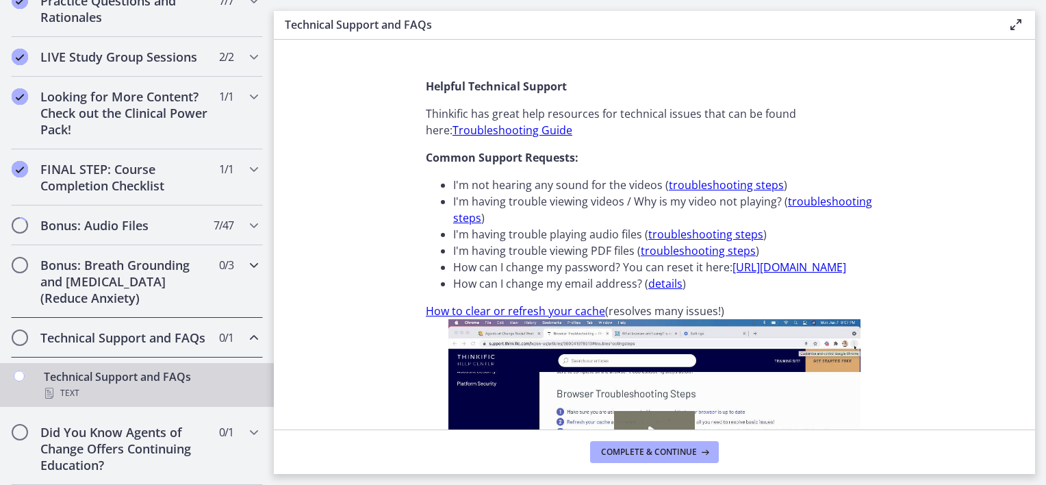
click at [116, 289] on h2 "Bonus: Breath Grounding and [MEDICAL_DATA] (Reduce Anxiety)" at bounding box center [123, 281] width 167 height 49
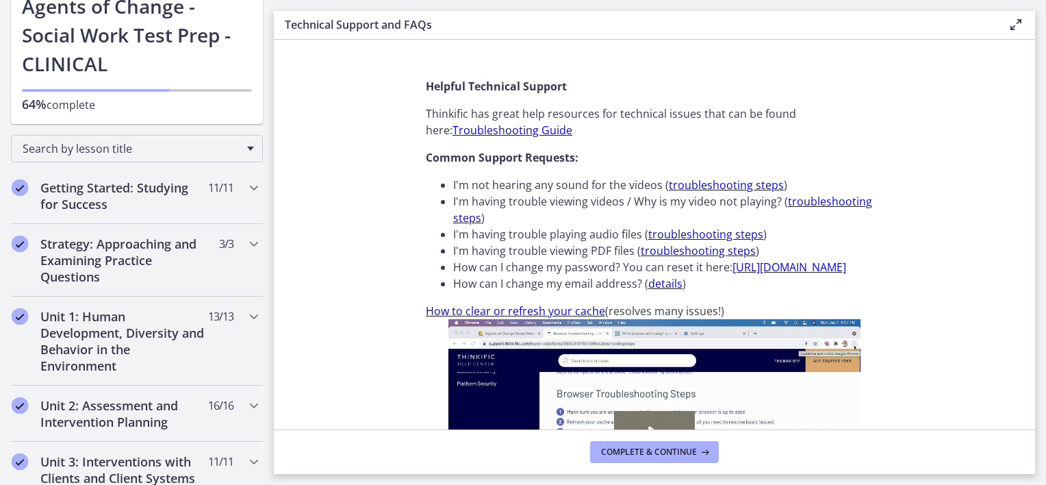
scroll to position [92, 0]
